Goal: Task Accomplishment & Management: Complete application form

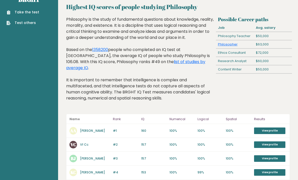
scroll to position [14, 0]
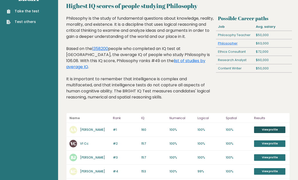
click at [266, 128] on link "View profile" at bounding box center [269, 129] width 31 height 7
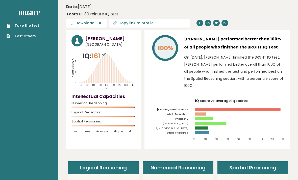
click at [28, 23] on link "Take the test" at bounding box center [23, 25] width 33 height 5
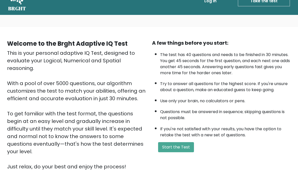
scroll to position [18, 0]
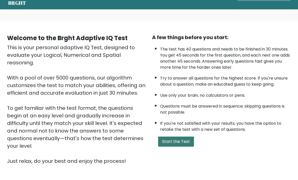
click at [171, 147] on button "Start the Test" at bounding box center [176, 142] width 36 height 10
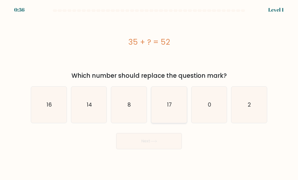
click at [176, 115] on icon "17" at bounding box center [169, 105] width 36 height 36
click at [149, 93] on input "d. 17" at bounding box center [149, 91] width 0 height 3
radio input "true"
click at [152, 149] on button "Next" at bounding box center [149, 141] width 66 height 16
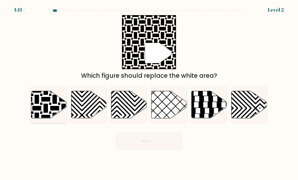
click at [51, 111] on icon at bounding box center [37, 91] width 72 height 72
click at [149, 93] on input "a." at bounding box center [149, 91] width 0 height 3
radio input "true"
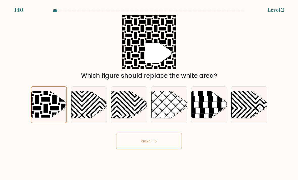
click at [137, 149] on button "Next" at bounding box center [149, 141] width 66 height 16
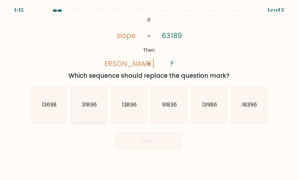
click at [89, 116] on icon "31896" at bounding box center [89, 105] width 36 height 36
click at [149, 93] on input "b. 31896" at bounding box center [149, 91] width 0 height 3
radio input "true"
click at [175, 148] on button "Next" at bounding box center [149, 141] width 66 height 16
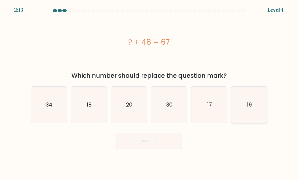
click at [254, 112] on icon "19" at bounding box center [249, 105] width 36 height 36
click at [149, 93] on input "f. 19" at bounding box center [149, 91] width 0 height 3
radio input "true"
click at [177, 149] on button "Next" at bounding box center [149, 141] width 66 height 16
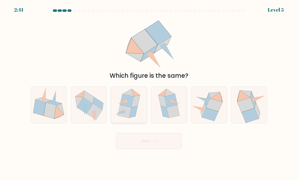
click at [134, 115] on icon at bounding box center [133, 112] width 9 height 12
click at [149, 93] on input "c." at bounding box center [149, 91] width 0 height 3
radio input "true"
click at [146, 145] on button "Next" at bounding box center [149, 141] width 66 height 16
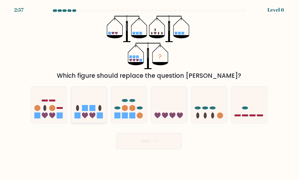
click at [90, 120] on icon at bounding box center [89, 105] width 36 height 30
click at [149, 93] on input "b." at bounding box center [149, 91] width 0 height 3
radio input "true"
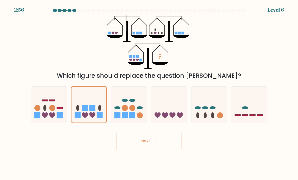
click at [163, 146] on button "Next" at bounding box center [149, 141] width 66 height 16
